Goal: Transaction & Acquisition: Subscribe to service/newsletter

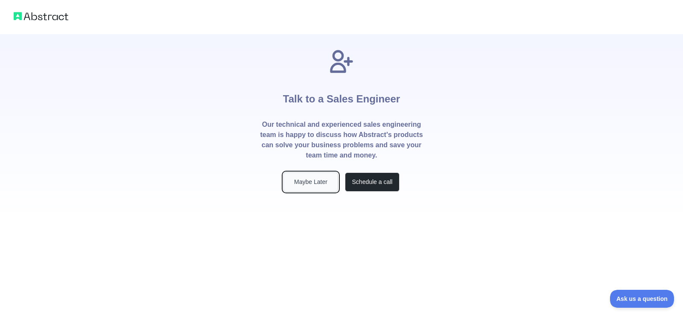
click at [300, 185] on button "Maybe Later" at bounding box center [310, 181] width 55 height 19
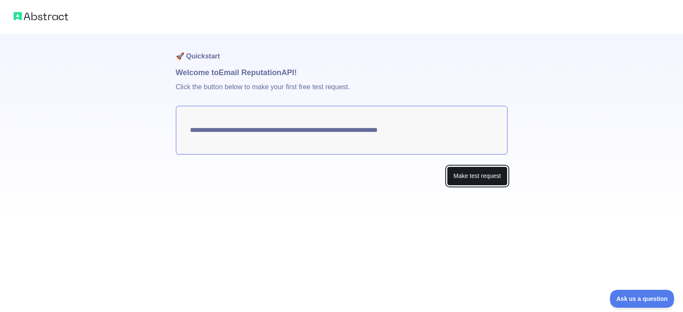
click at [472, 174] on button "Make test request" at bounding box center [477, 175] width 60 height 19
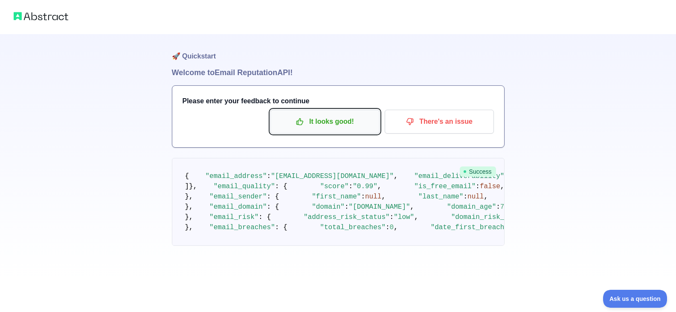
click at [331, 120] on p "It looks good!" at bounding box center [325, 121] width 96 height 15
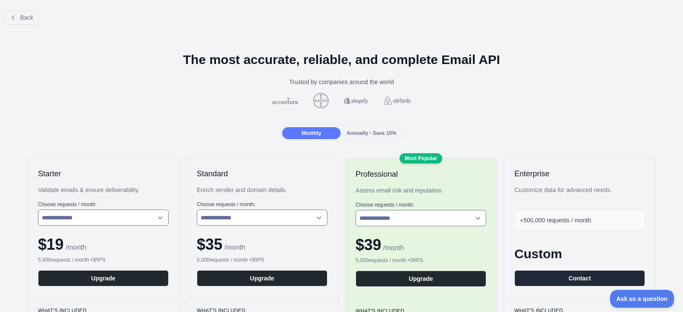
click at [367, 133] on span "Annually - Save 10%" at bounding box center [372, 133] width 50 height 6
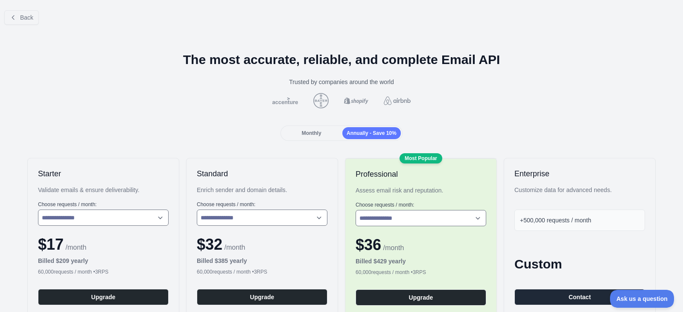
click at [313, 131] on span "Monthly" at bounding box center [312, 133] width 20 height 6
